Goal: Transaction & Acquisition: Purchase product/service

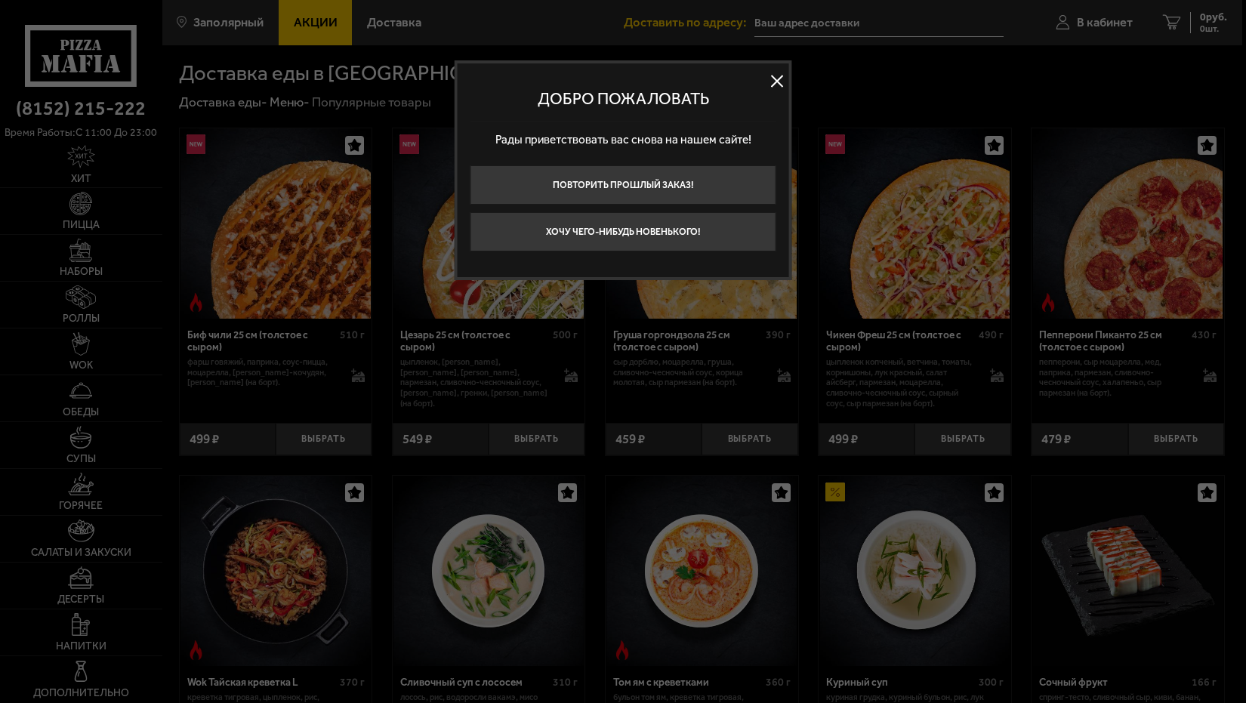
click at [777, 79] on button at bounding box center [777, 80] width 23 height 23
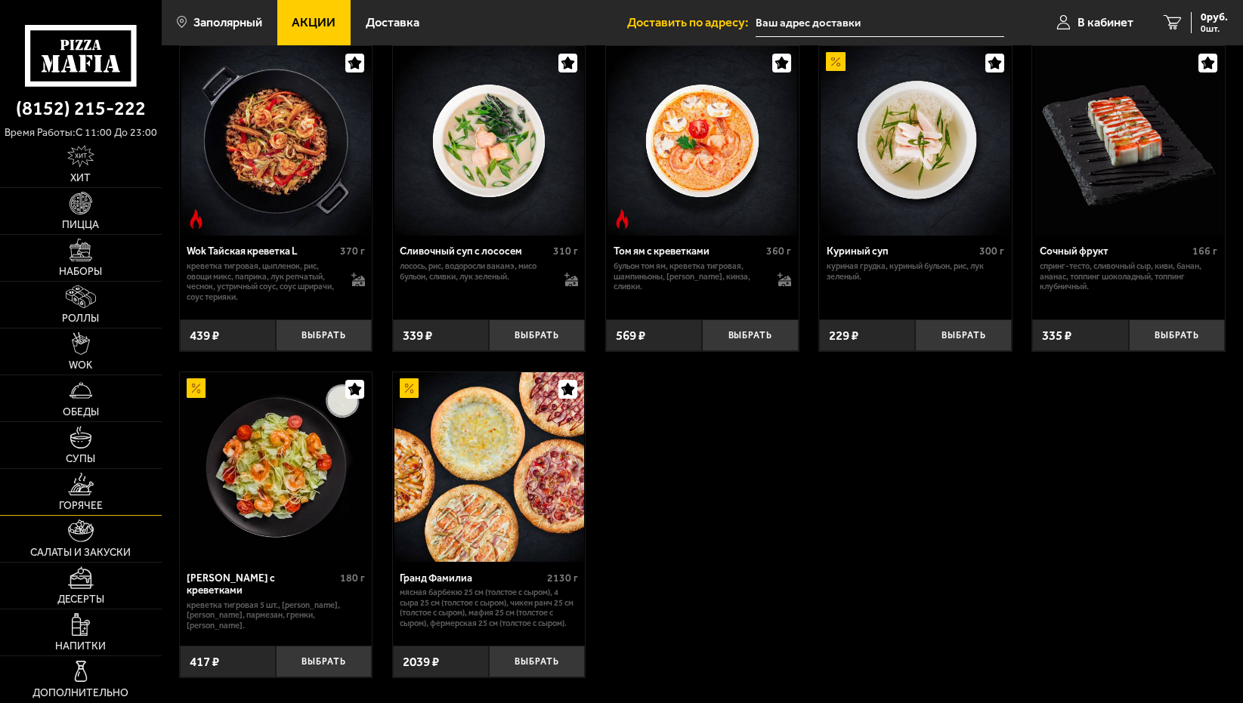
scroll to position [453, 0]
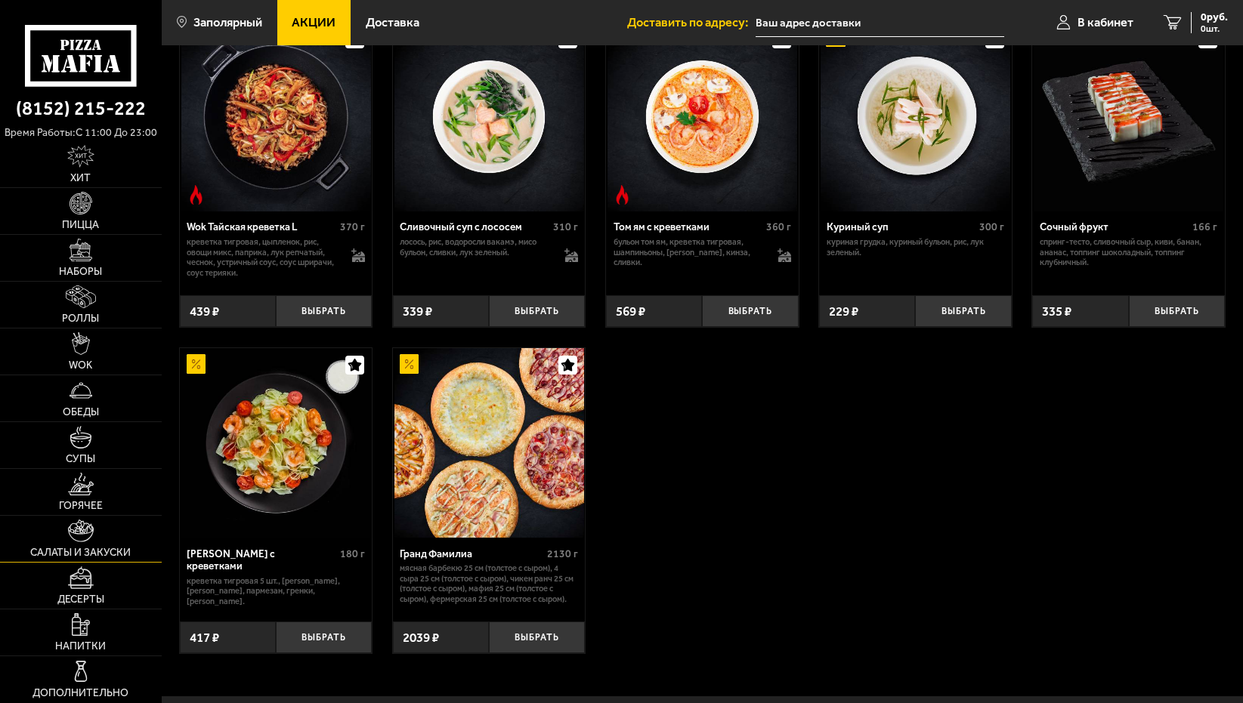
click at [129, 534] on link "Салаты и закуски" at bounding box center [81, 539] width 162 height 46
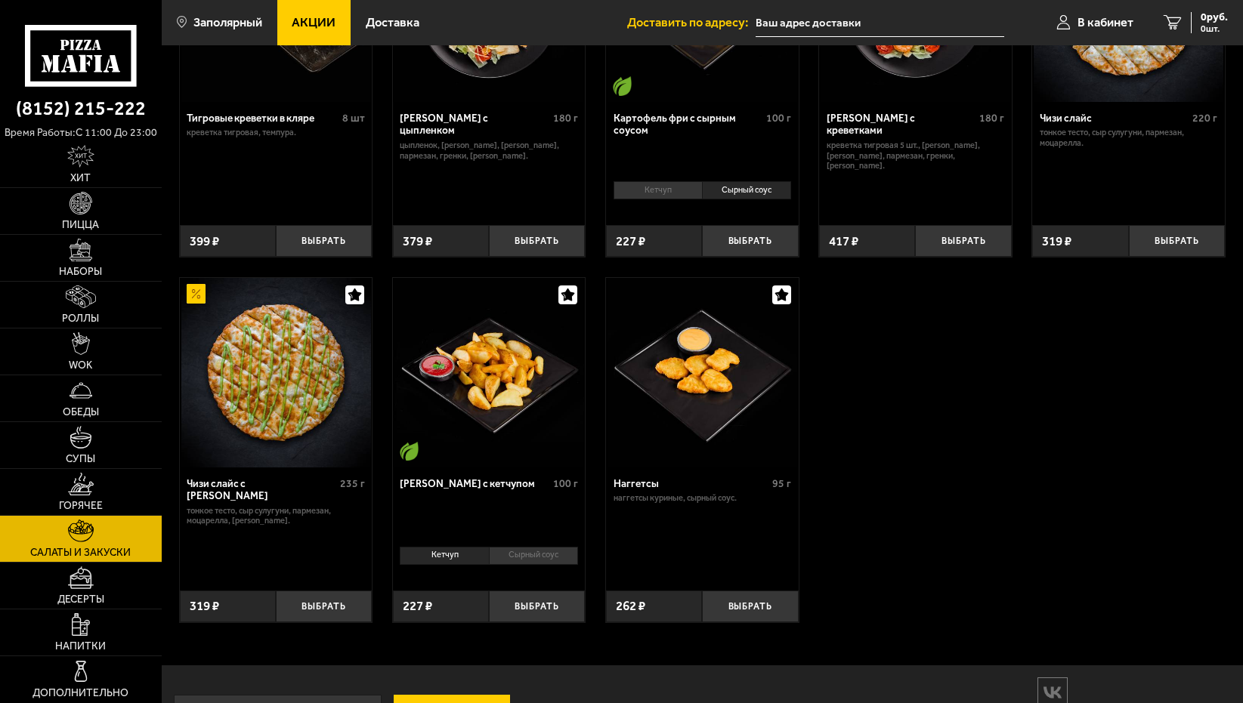
scroll to position [276, 0]
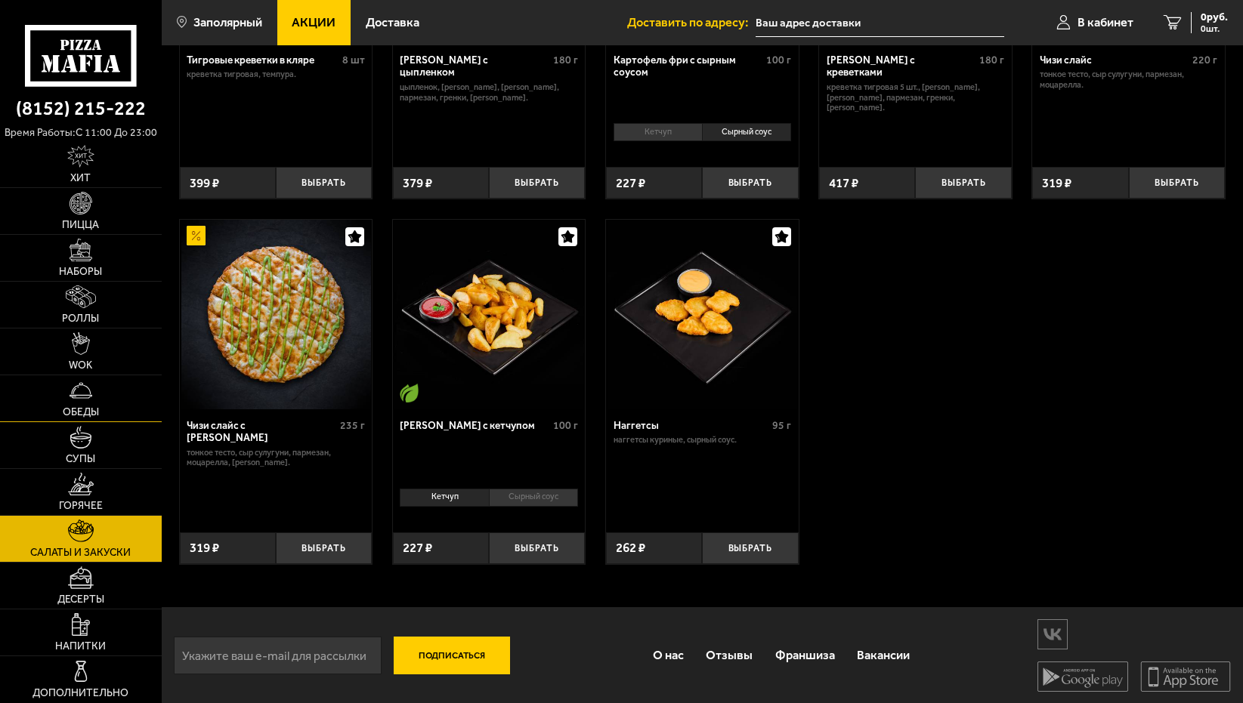
click at [94, 403] on link "Обеды" at bounding box center [81, 398] width 162 height 46
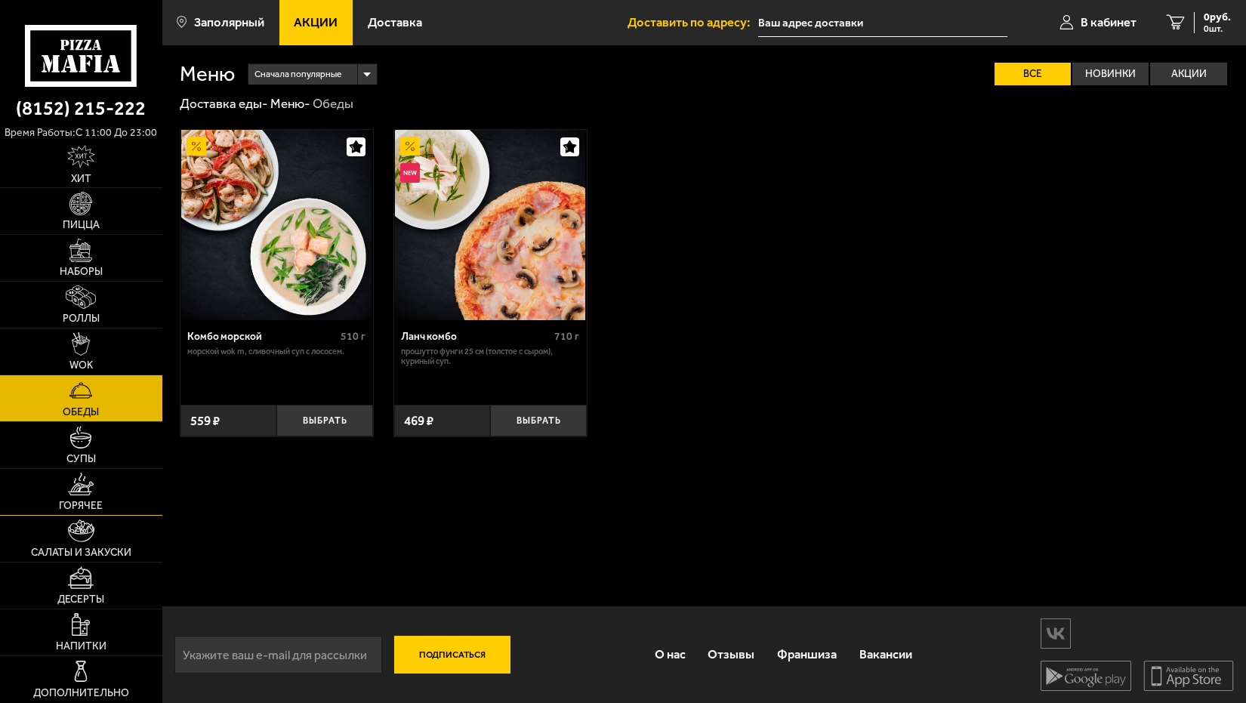
click at [119, 492] on link "Горячее" at bounding box center [81, 492] width 162 height 46
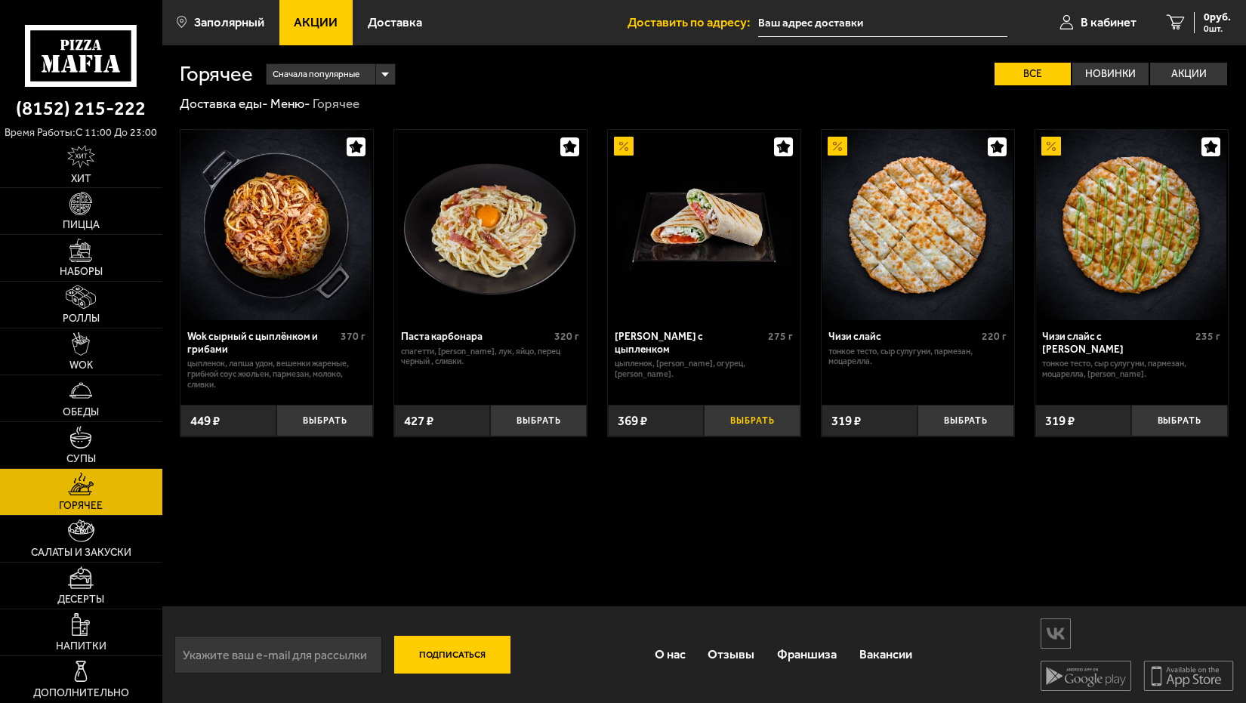
click at [755, 418] on button "Выбрать" at bounding box center [752, 421] width 97 height 32
click at [741, 415] on button "Выбрать" at bounding box center [752, 421] width 97 height 32
click at [29, 543] on link "Салаты и закуски" at bounding box center [81, 539] width 162 height 46
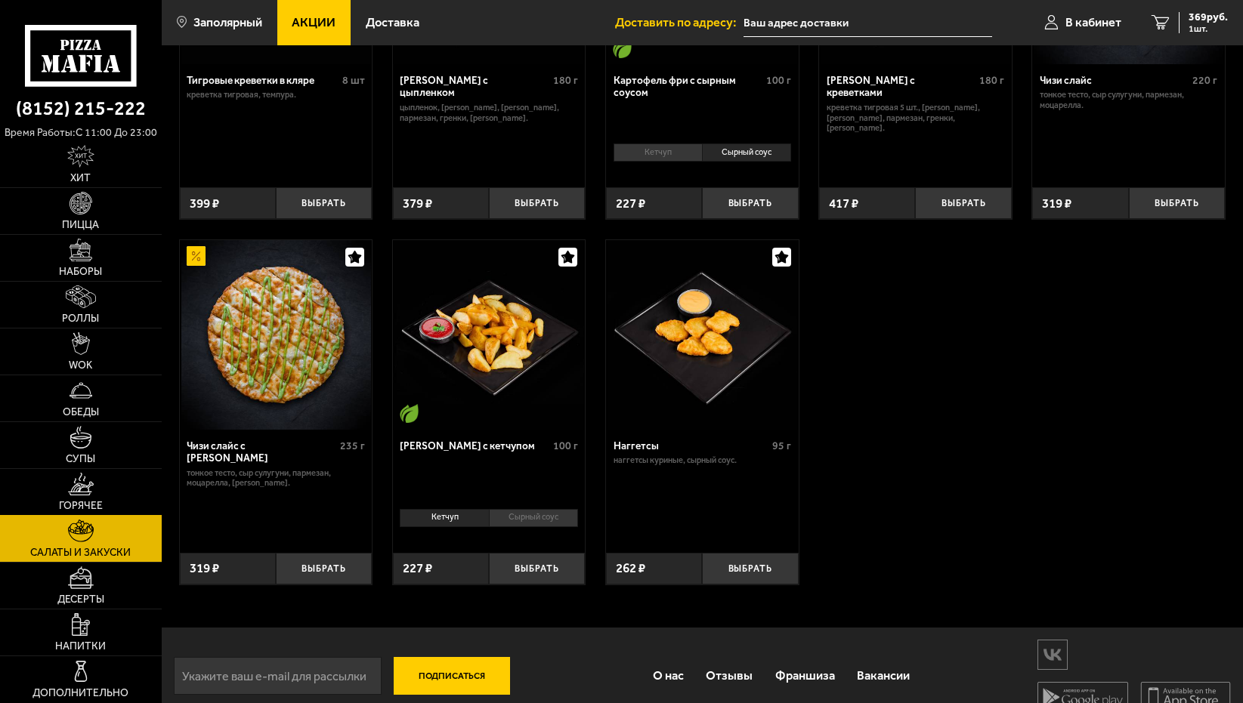
scroll to position [276, 0]
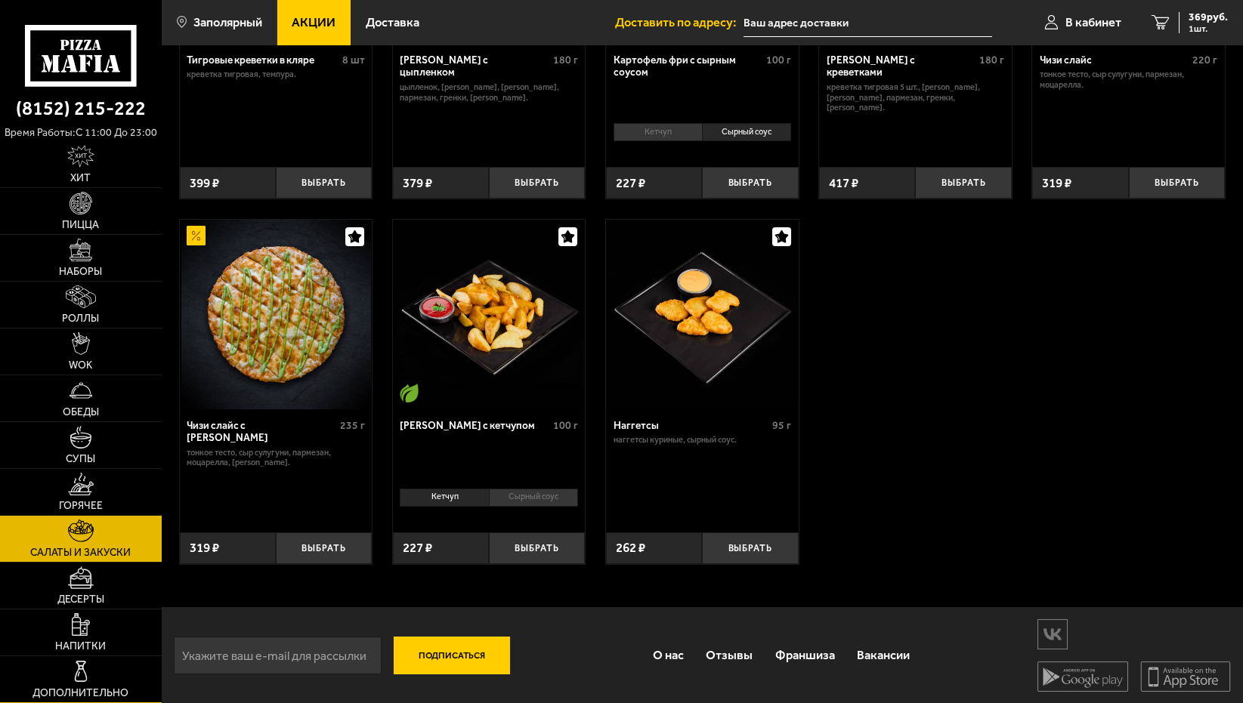
click at [98, 683] on link "Дополнительно" at bounding box center [81, 679] width 162 height 46
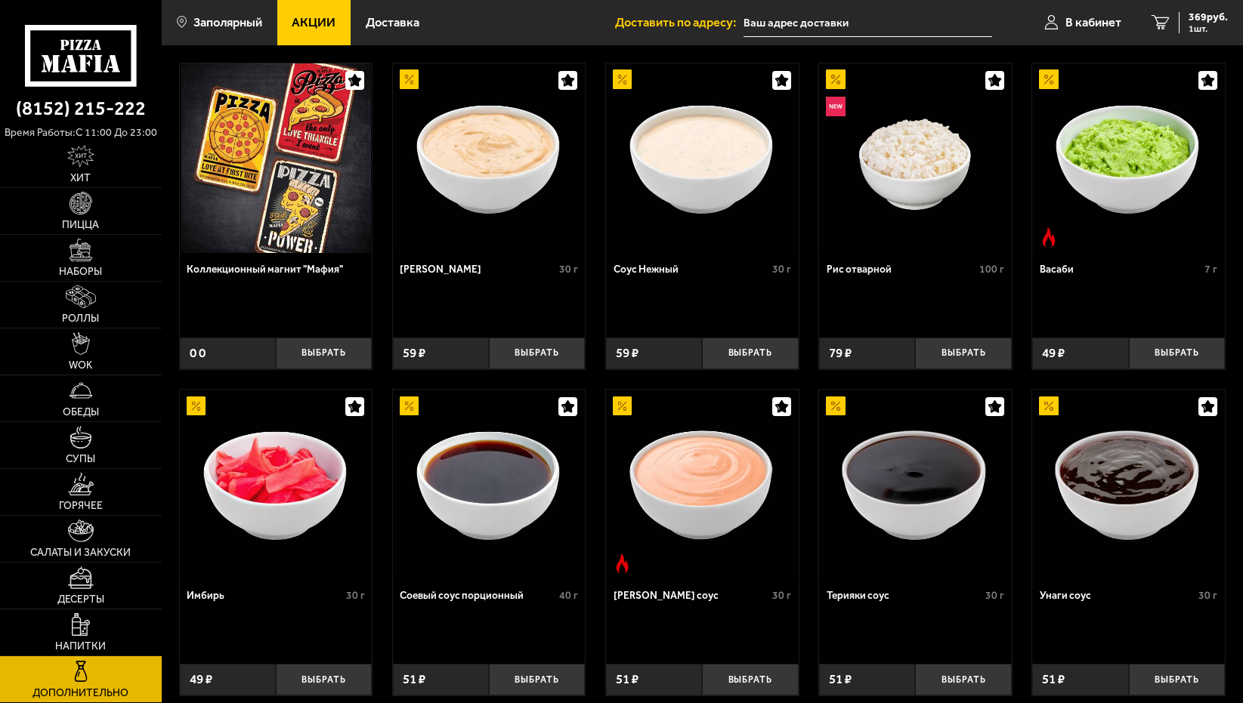
scroll to position [76, 0]
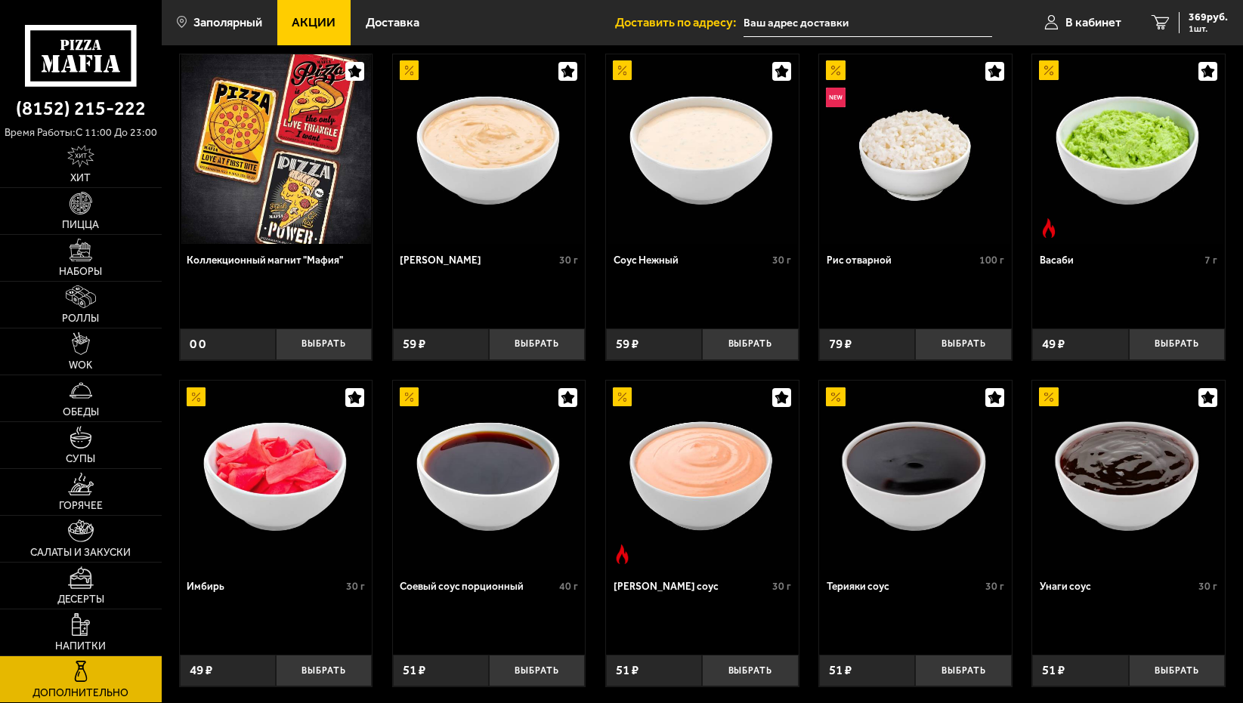
click at [499, 176] on img at bounding box center [489, 149] width 190 height 190
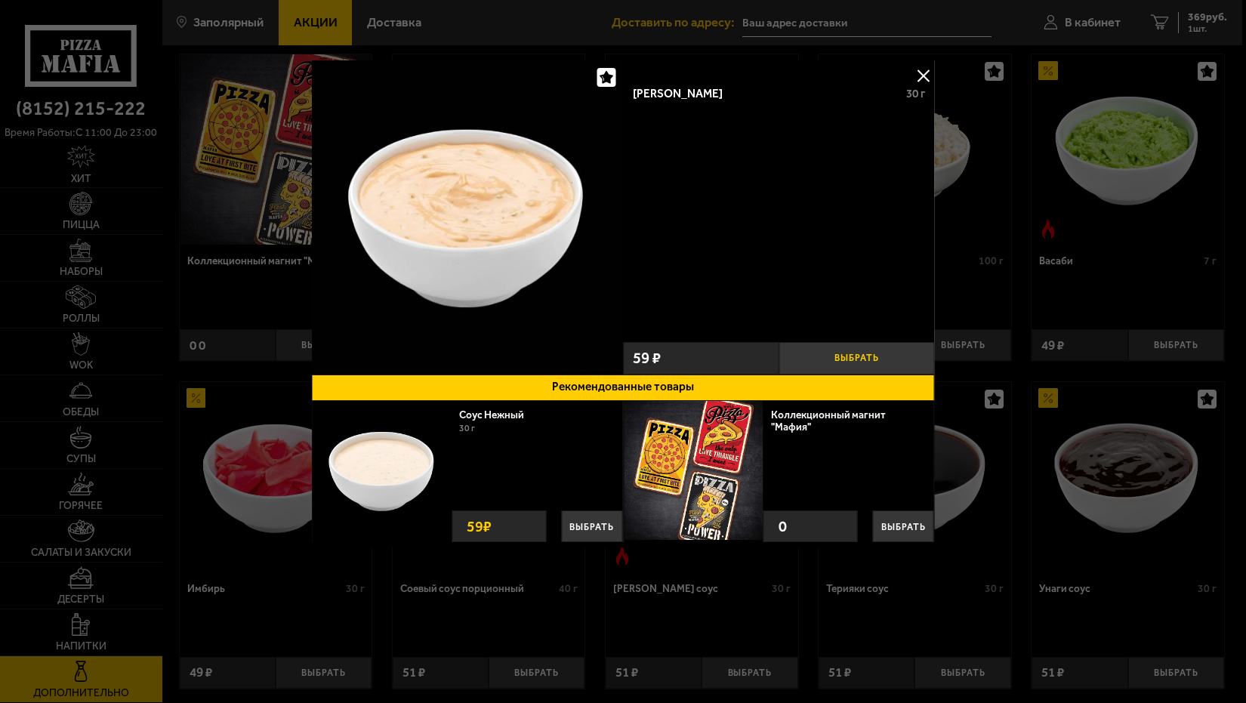
click at [852, 353] on button "Выбрать" at bounding box center [857, 358] width 156 height 32
click at [927, 73] on button at bounding box center [923, 75] width 23 height 23
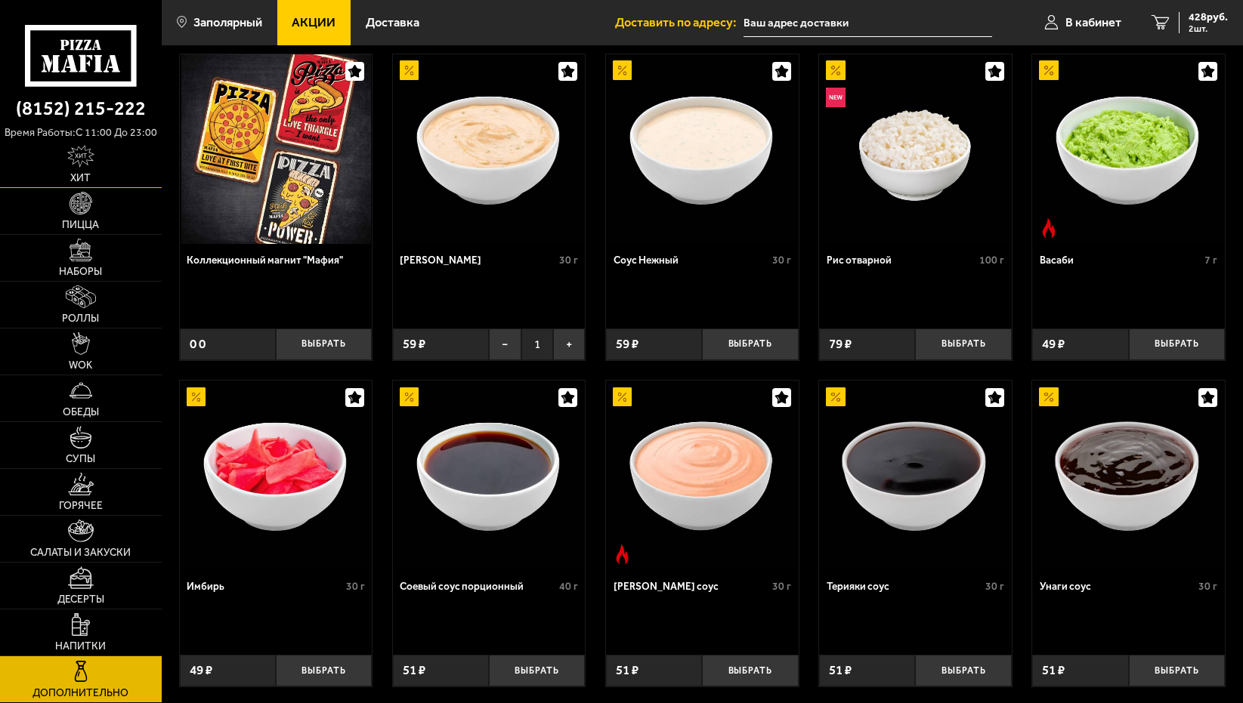
click at [85, 162] on img at bounding box center [81, 156] width 28 height 23
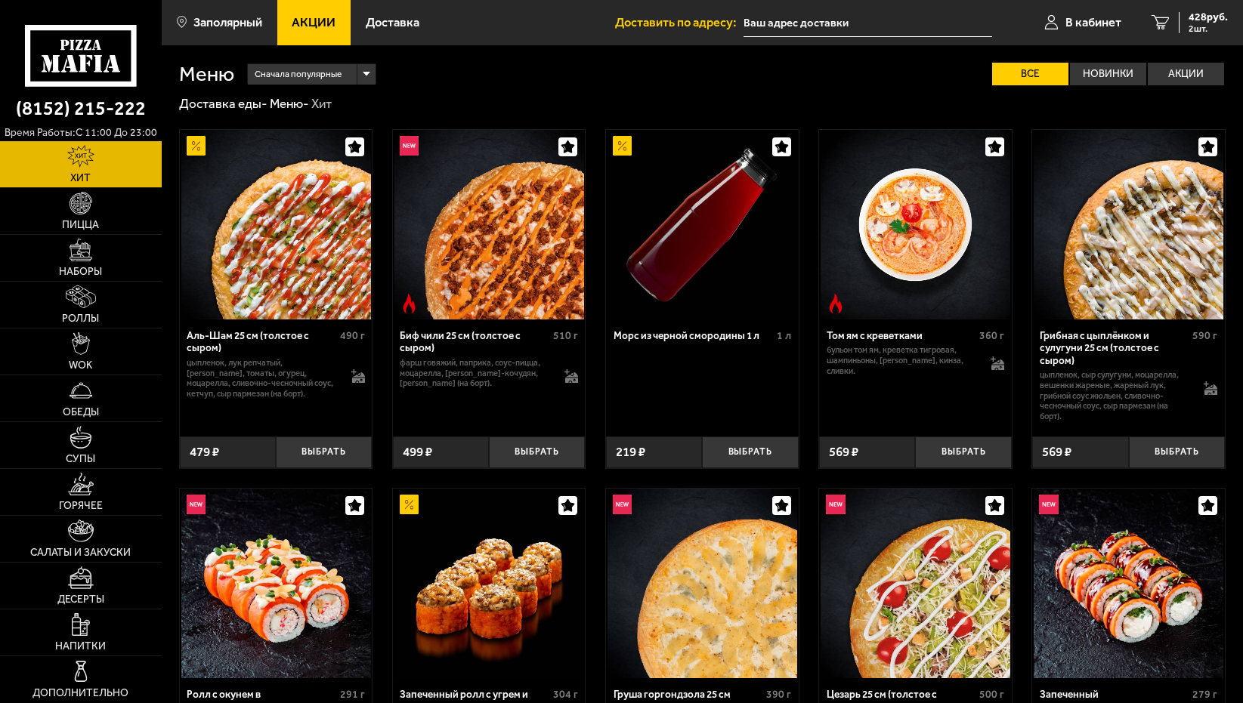
click at [455, 334] on div "Биф чили 25 см (толстое с сыром)" at bounding box center [475, 341] width 150 height 25
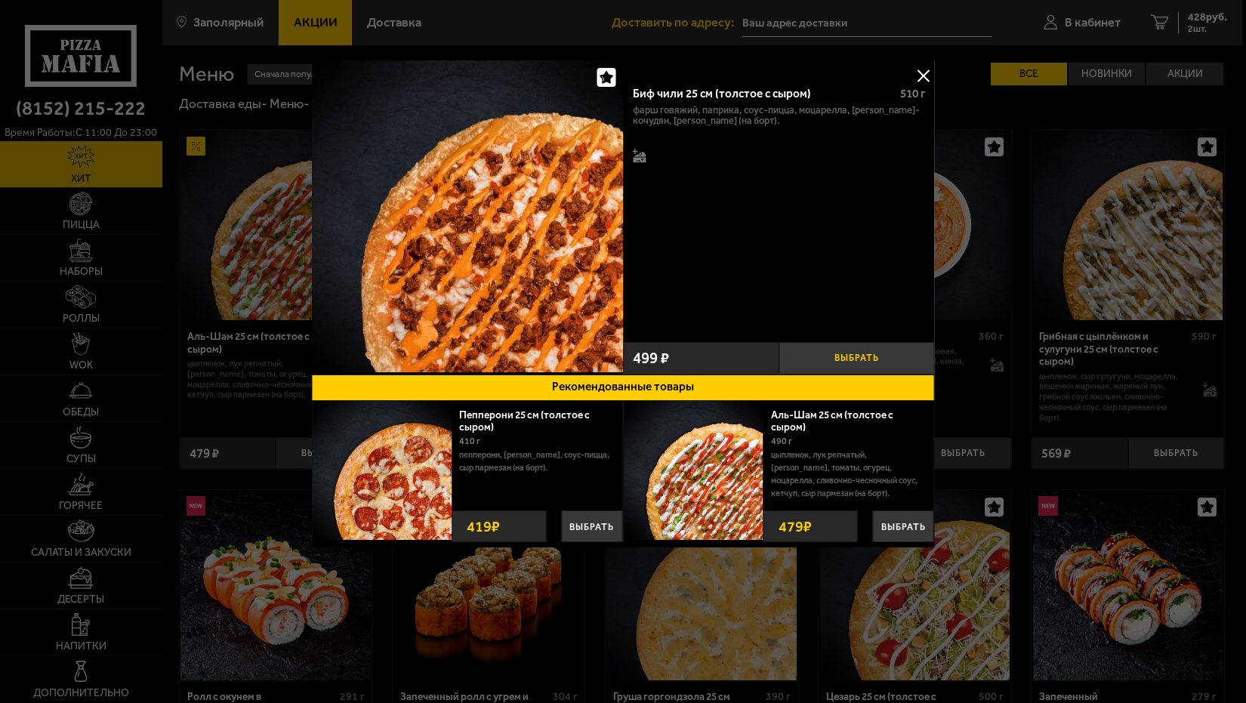
click at [853, 352] on button "Выбрать" at bounding box center [857, 358] width 156 height 32
click at [922, 70] on button at bounding box center [923, 75] width 23 height 23
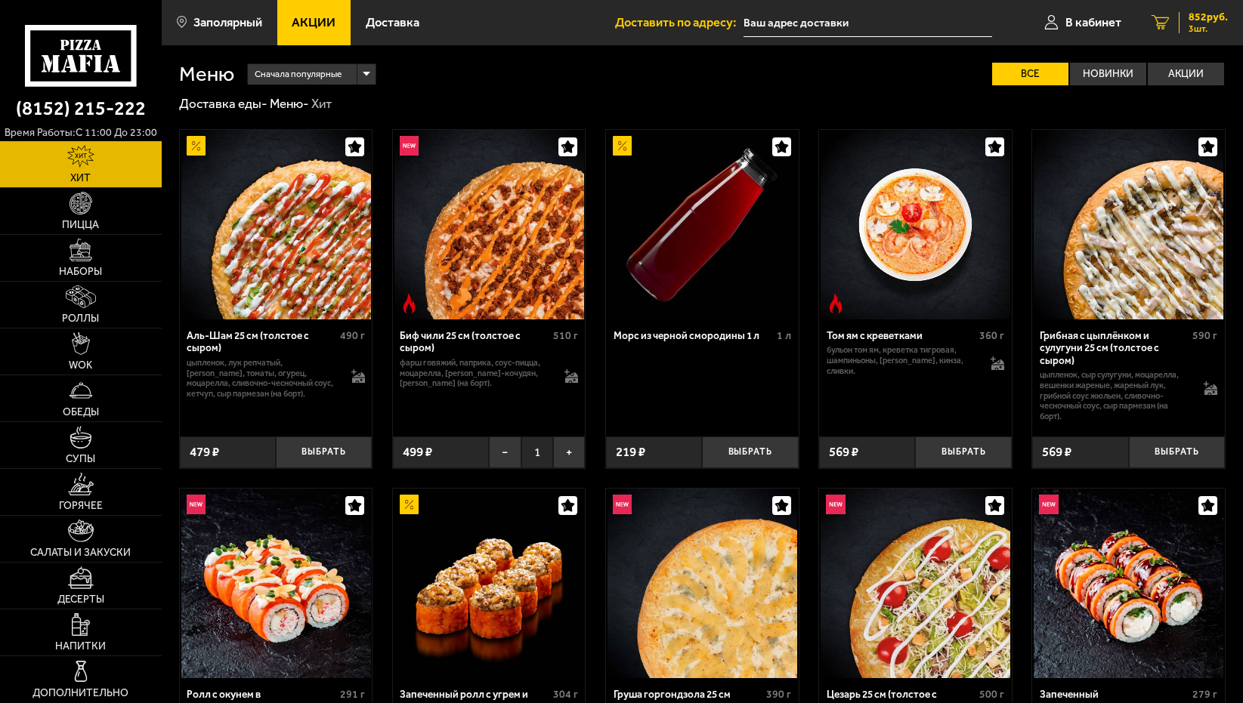
click at [1198, 17] on span "852 руб." at bounding box center [1207, 17] width 39 height 11
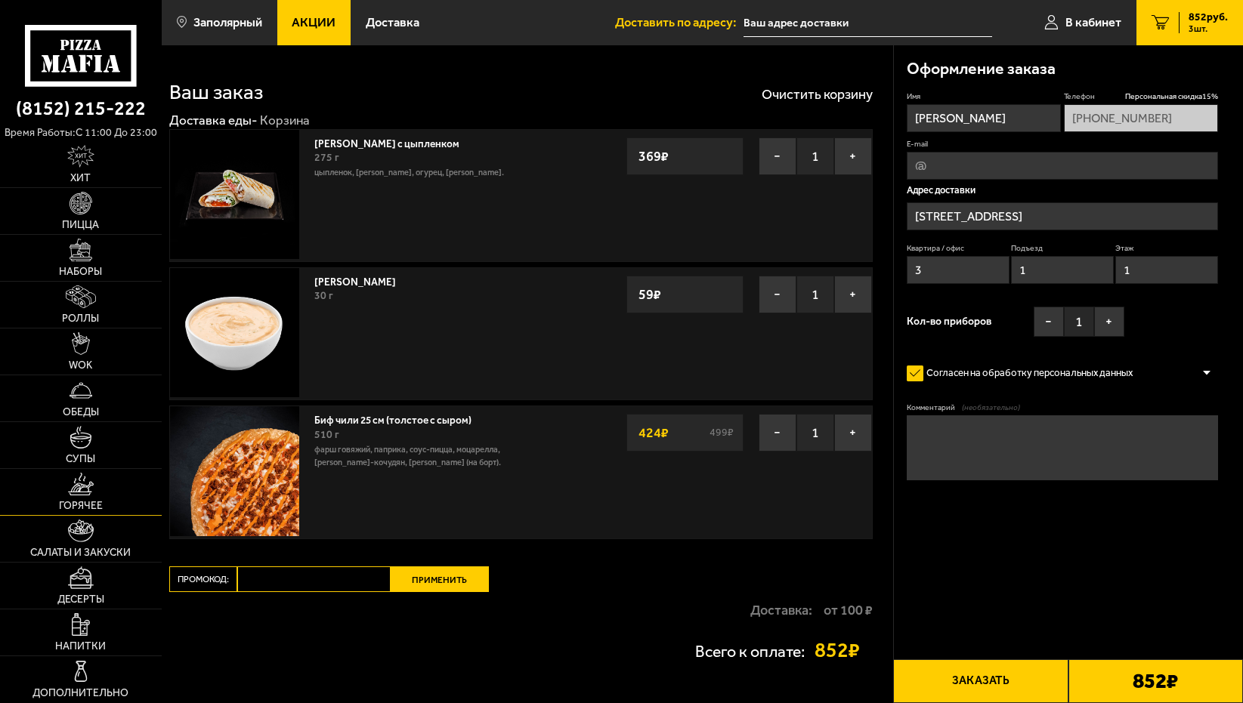
click at [60, 489] on link "Горячее" at bounding box center [81, 492] width 162 height 46
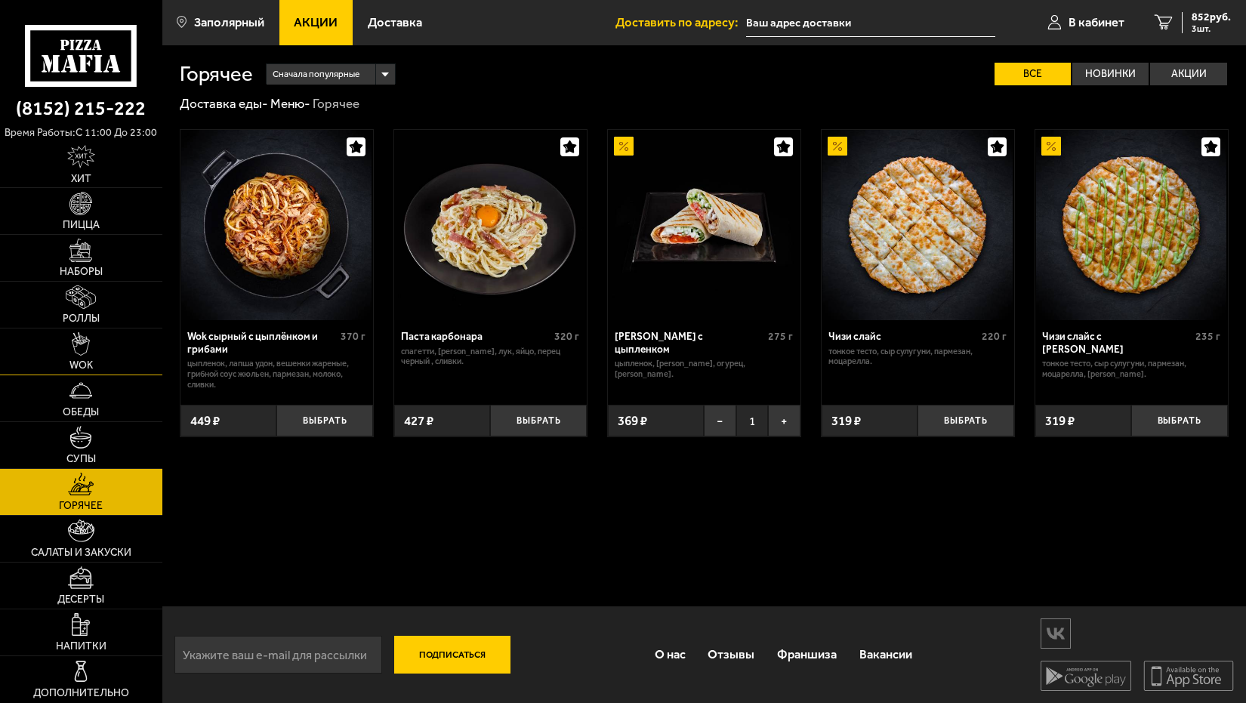
click at [96, 339] on link "WOK" at bounding box center [81, 352] width 162 height 46
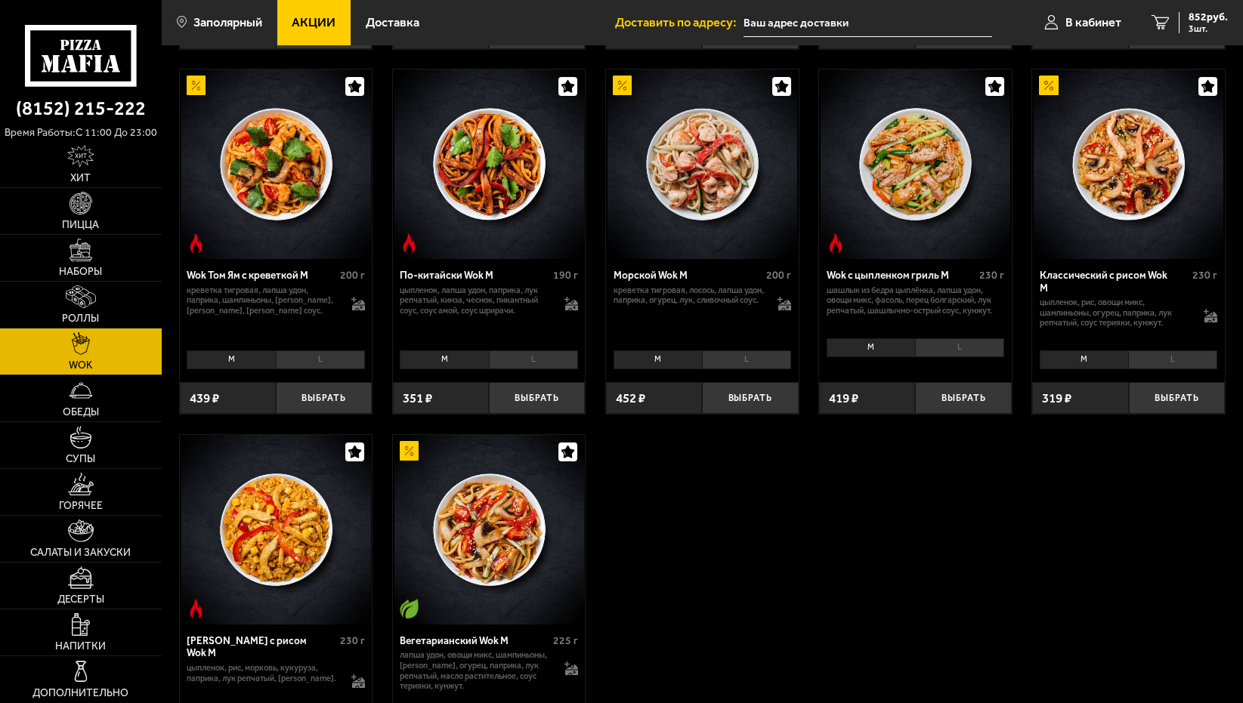
scroll to position [680, 0]
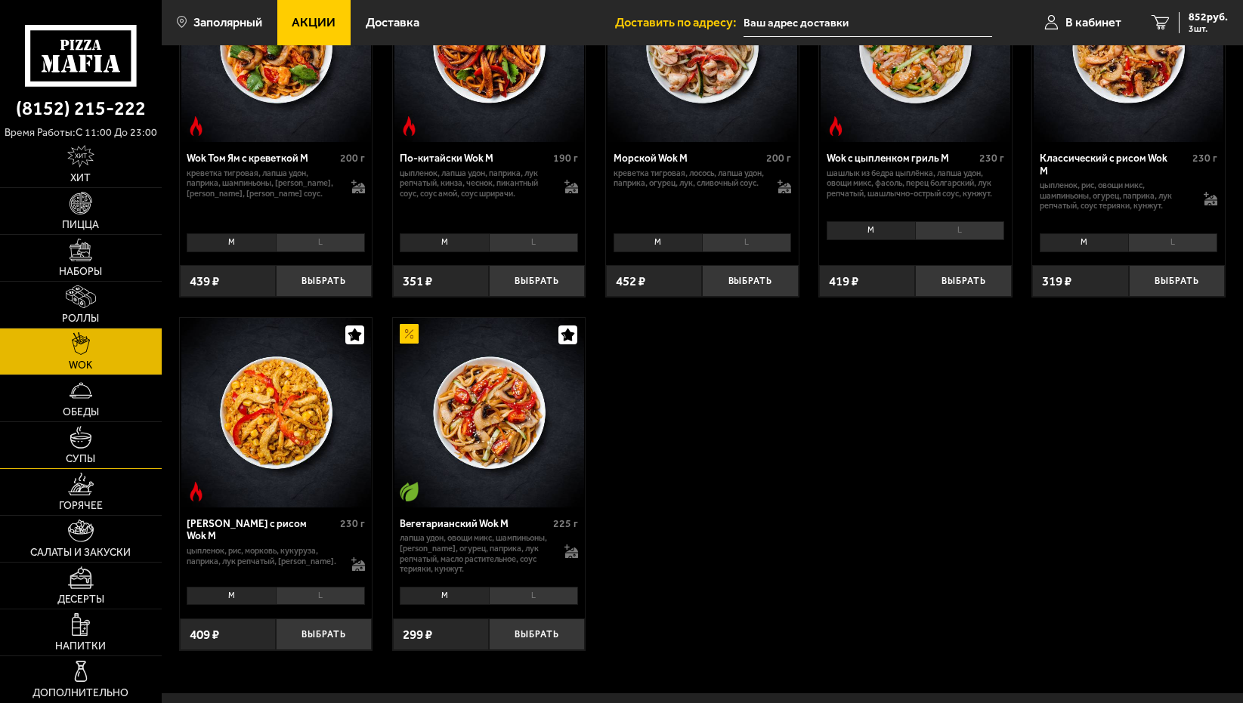
click at [129, 439] on link "Супы" at bounding box center [81, 445] width 162 height 46
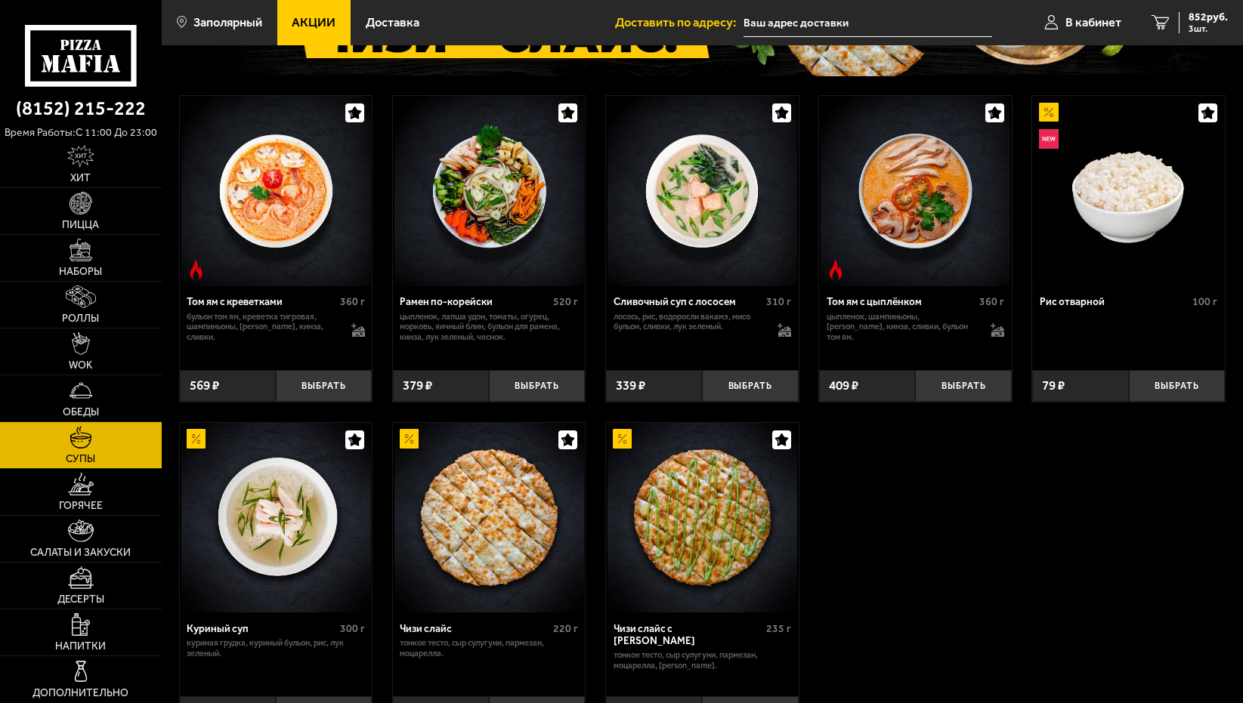
scroll to position [151, 0]
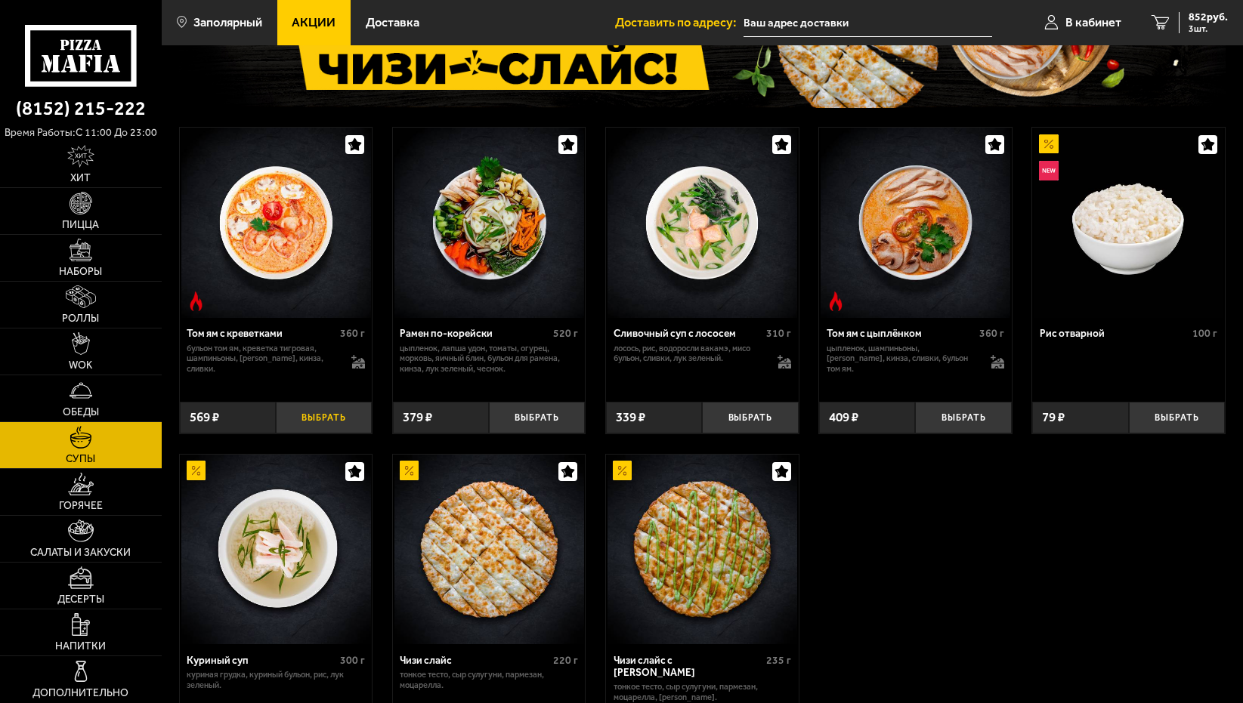
click at [333, 412] on button "Выбрать" at bounding box center [324, 418] width 96 height 32
click at [86, 196] on img at bounding box center [80, 203] width 23 height 23
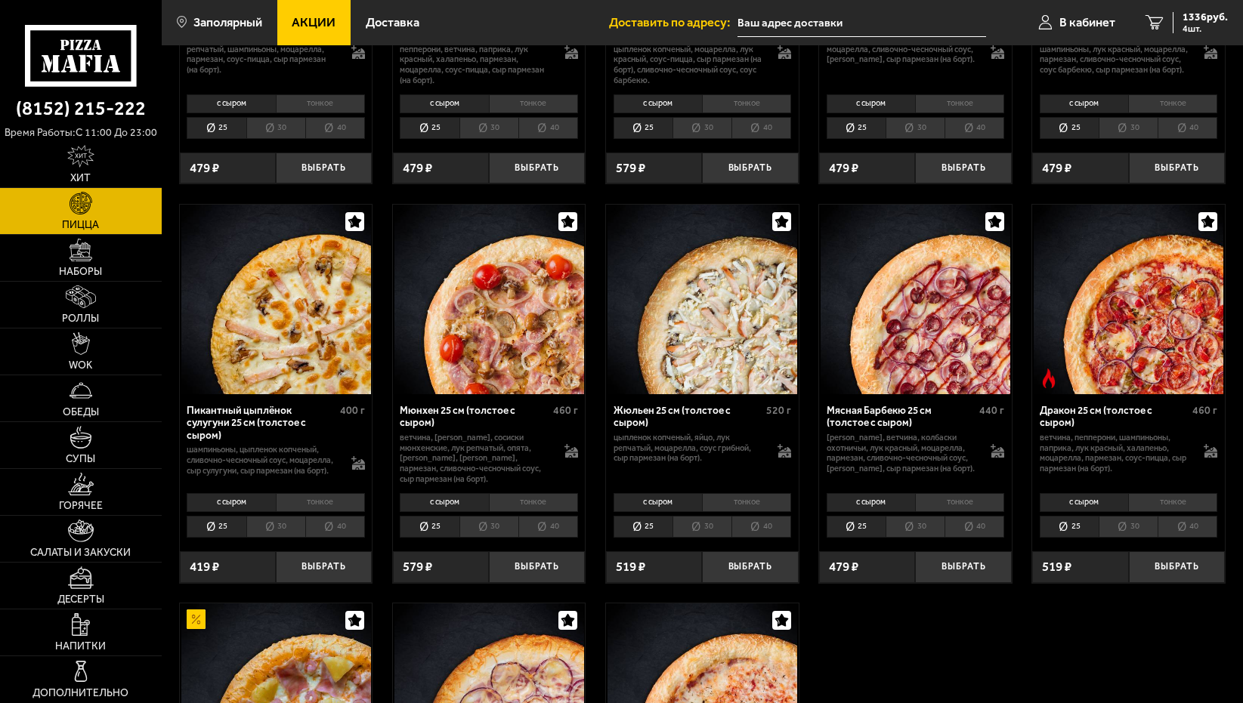
scroll to position [1511, 0]
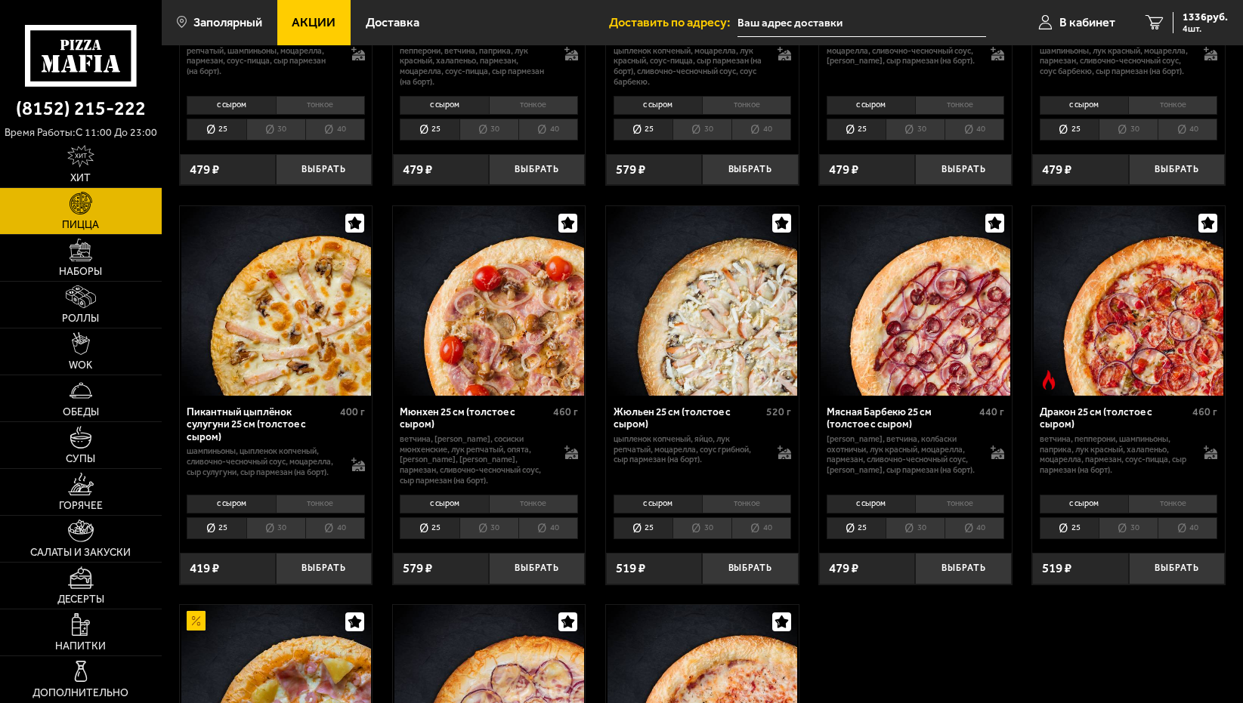
click at [286, 539] on li "30" at bounding box center [275, 528] width 59 height 22
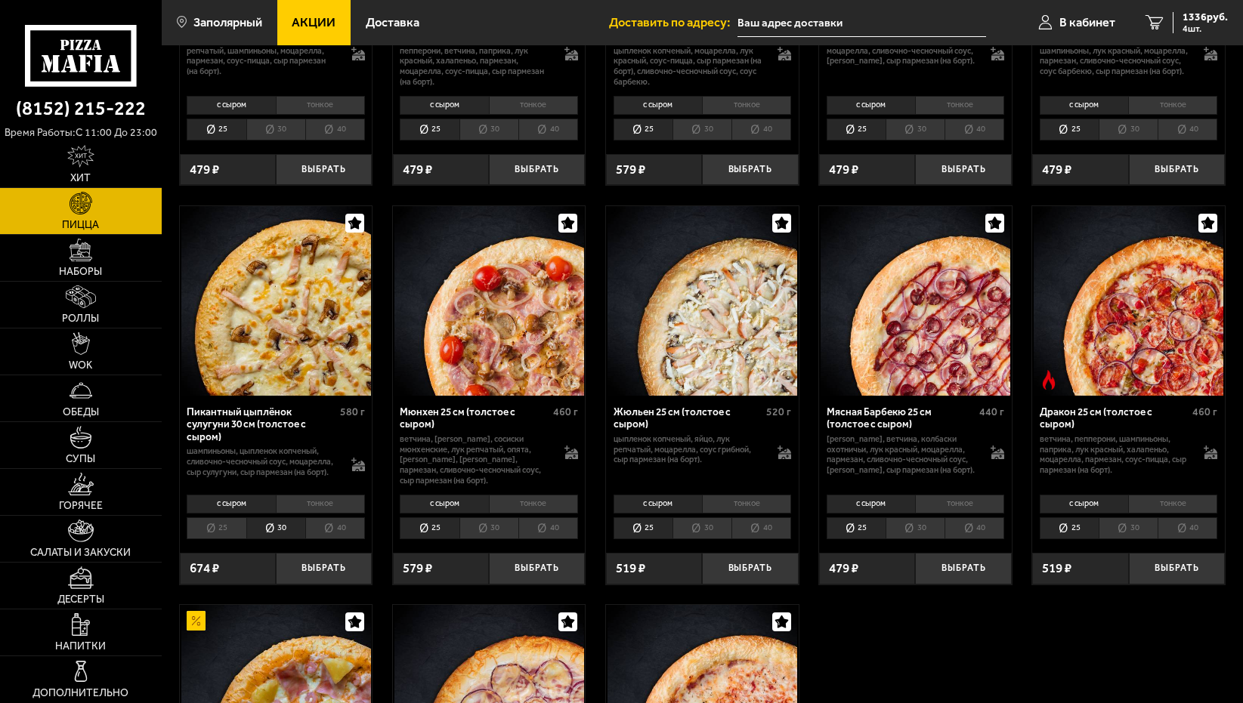
click at [324, 539] on li "40" at bounding box center [335, 528] width 60 height 22
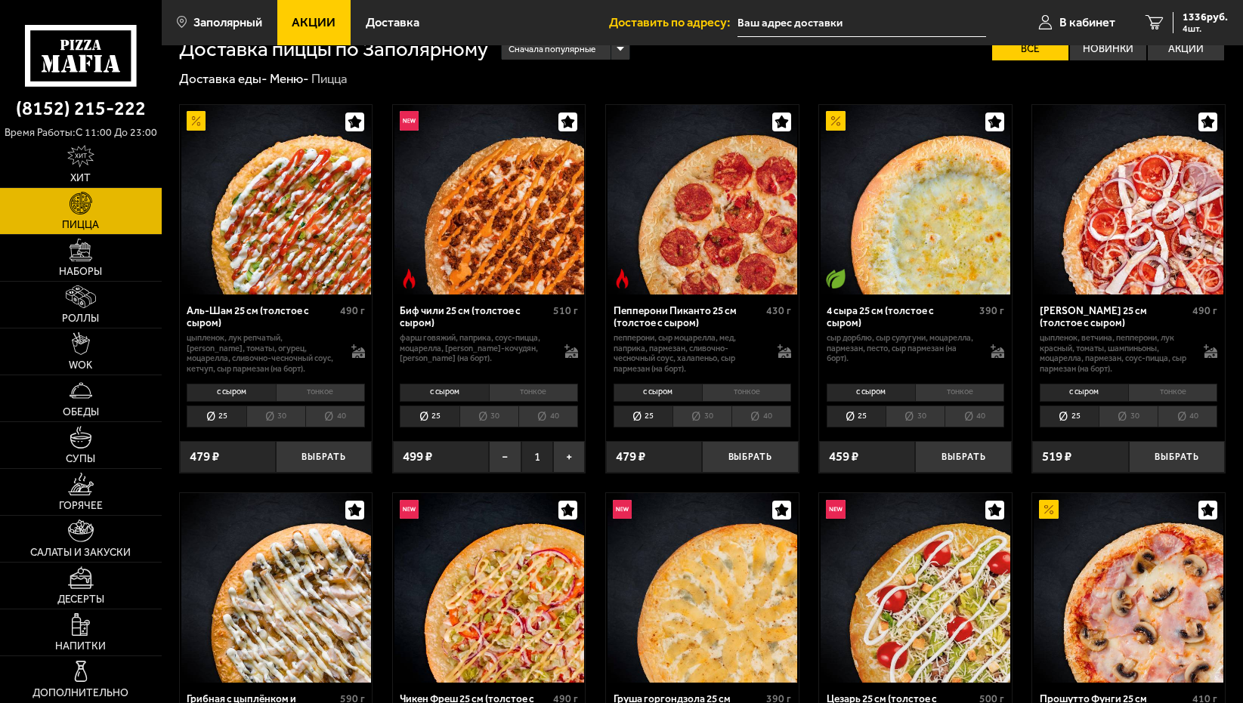
scroll to position [0, 0]
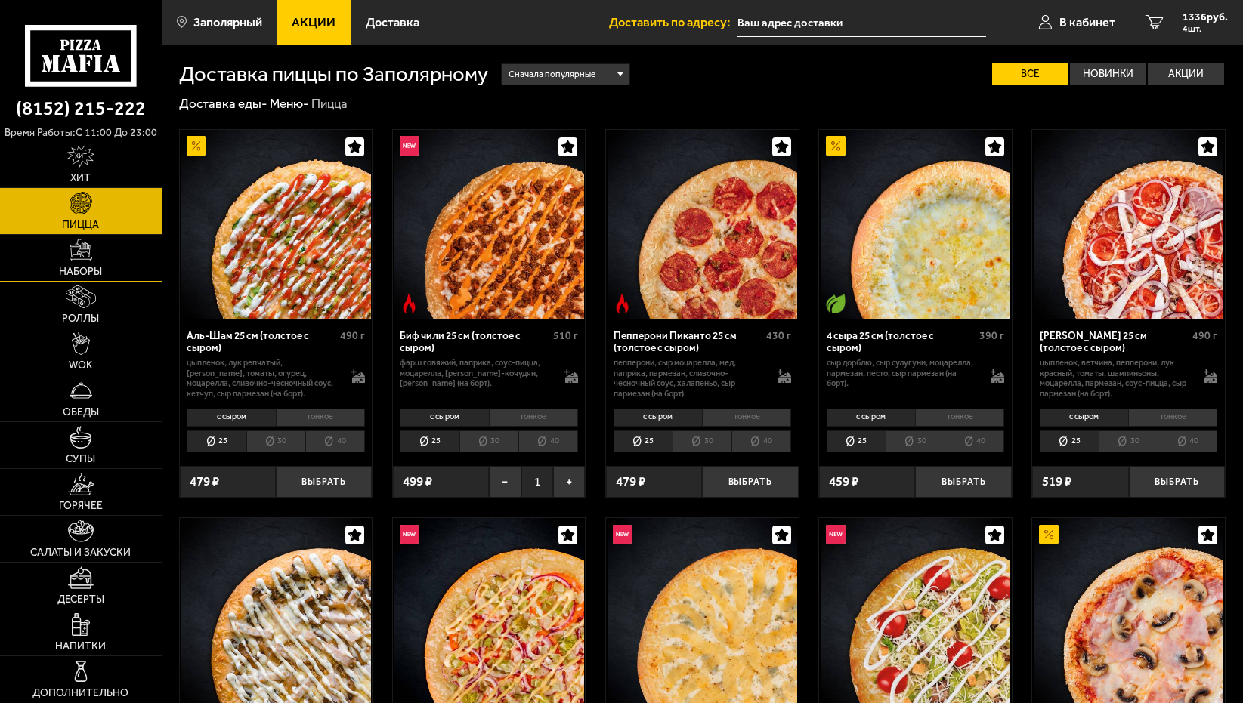
click at [92, 259] on img at bounding box center [80, 250] width 23 height 23
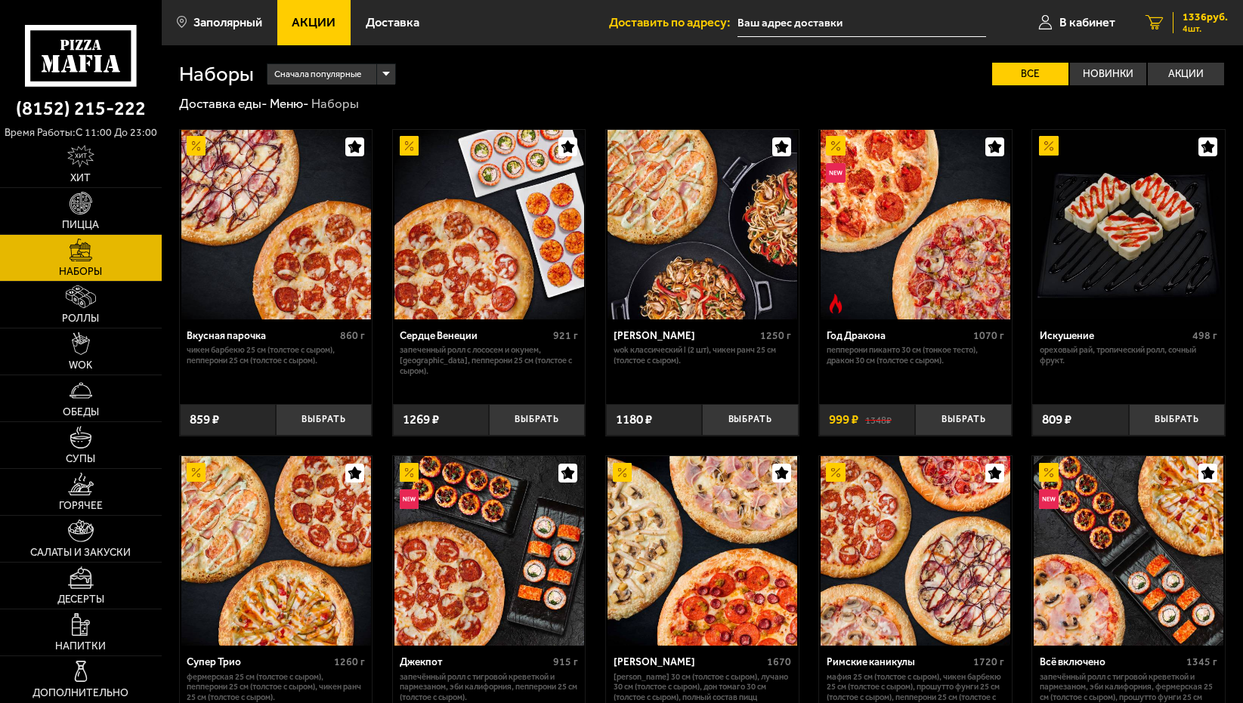
click at [1193, 20] on span "1336 руб." at bounding box center [1204, 17] width 45 height 11
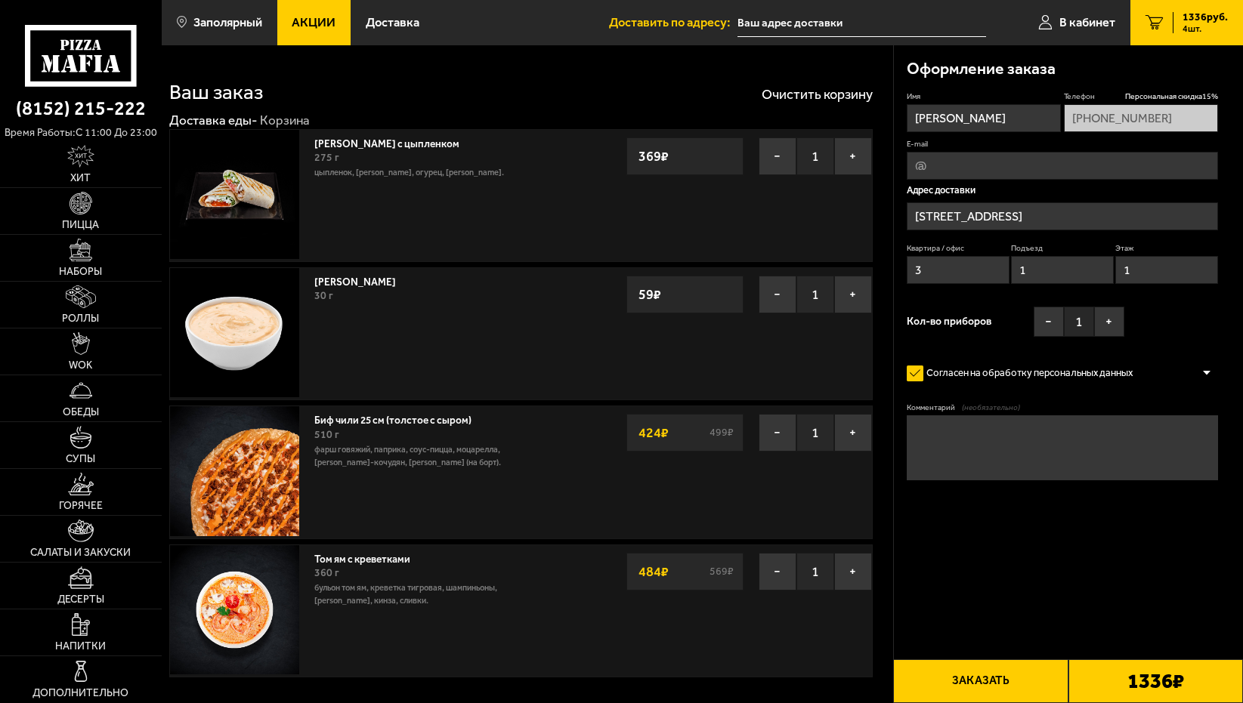
click at [1017, 444] on textarea "Комментарий (необязательно)" at bounding box center [1061, 447] width 310 height 65
click at [84, 209] on img at bounding box center [80, 203] width 23 height 23
